Goal: Task Accomplishment & Management: Manage account settings

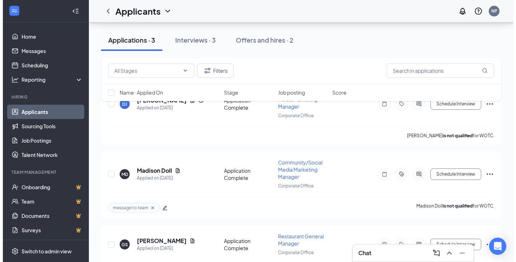
scroll to position [90, 0]
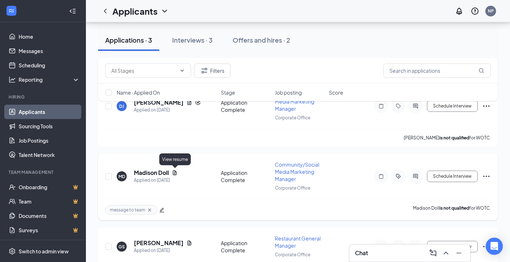
click at [175, 170] on icon "Document" at bounding box center [175, 173] width 6 height 6
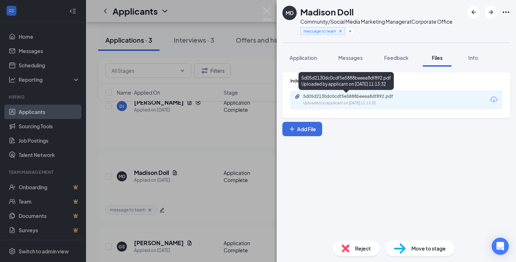
click at [351, 99] on div "5d05d2130dc0cdf5e5888beeea8df892.pdf Uploaded by applicant on [DATE] 11:13:32" at bounding box center [352, 99] width 116 height 13
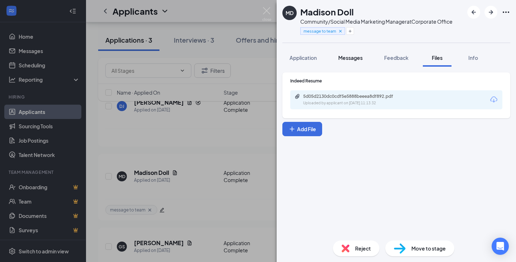
click at [352, 58] on span "Messages" at bounding box center [350, 57] width 24 height 6
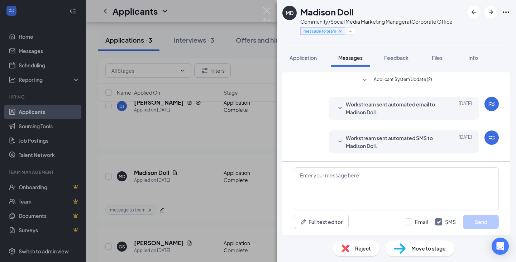
click at [157, 194] on div "MD Madison Doll Community/Social Media Marketing Manager at Corporate Office me…" at bounding box center [258, 131] width 516 height 262
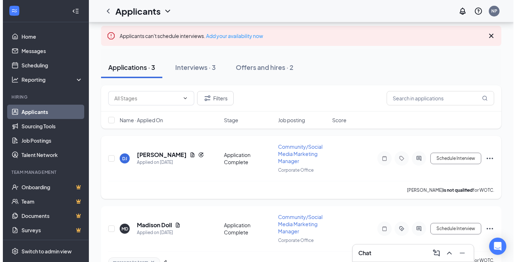
scroll to position [37, 0]
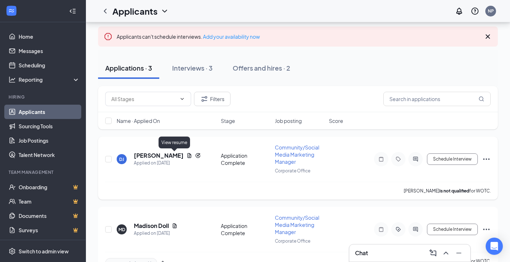
click at [187, 154] on icon "Document" at bounding box center [190, 156] width 6 height 6
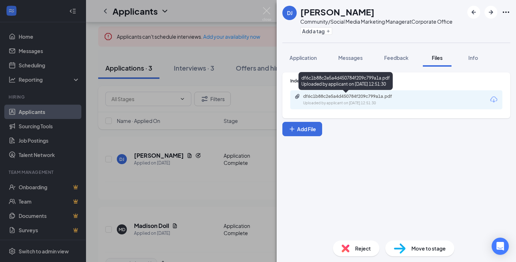
click at [360, 98] on div "df6c1b88c2e5a4d450784f209c799a1a.pdf" at bounding box center [353, 96] width 100 height 6
